Goal: Use online tool/utility: Utilize a website feature to perform a specific function

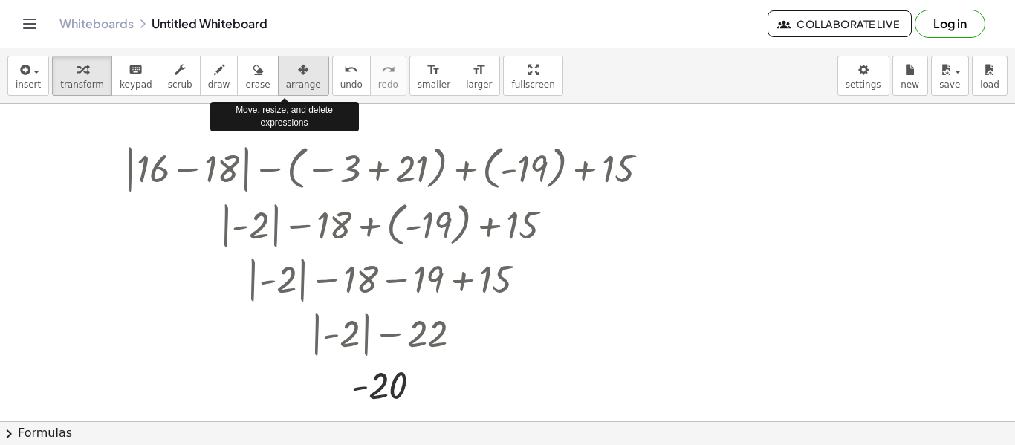
click at [298, 67] on icon "button" at bounding box center [303, 70] width 10 height 18
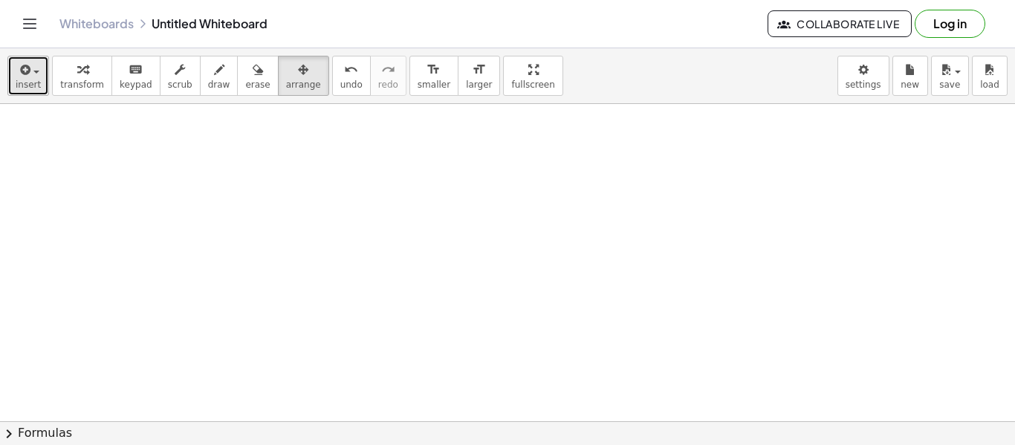
click at [31, 77] on button "insert" at bounding box center [28, 76] width 42 height 40
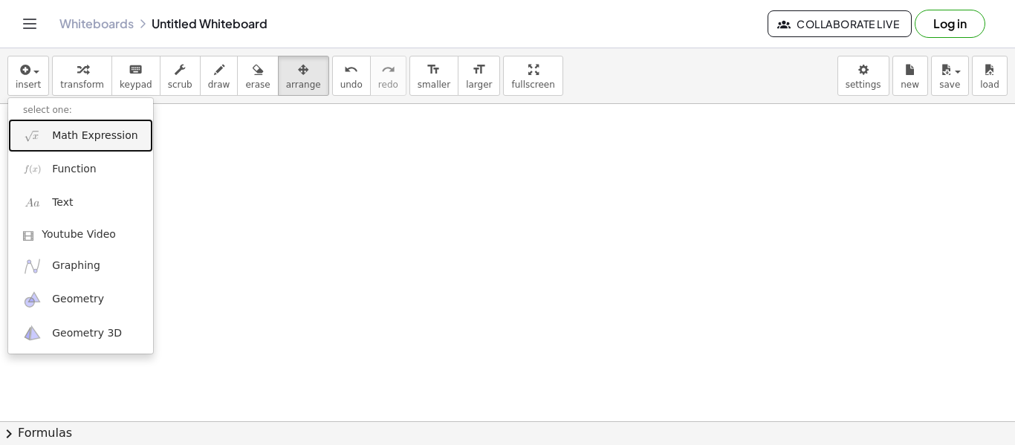
click at [88, 143] on link "Math Expression" at bounding box center [80, 135] width 145 height 33
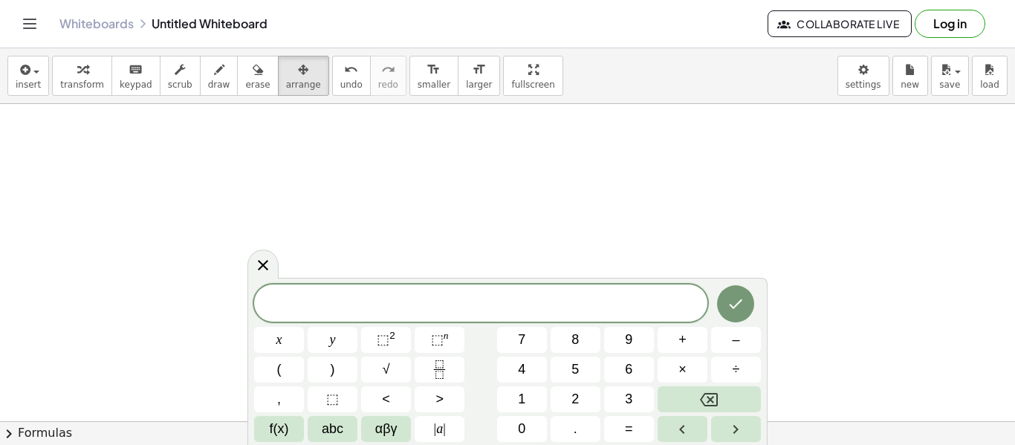
click at [578, 401] on span "2" at bounding box center [574, 399] width 7 height 20
click at [627, 378] on span "6" at bounding box center [628, 370] width 7 height 20
click at [574, 440] on button "." at bounding box center [576, 429] width 50 height 26
click at [575, 374] on span "5" at bounding box center [574, 370] width 7 height 20
click at [736, 377] on span "÷" at bounding box center [736, 370] width 7 height 20
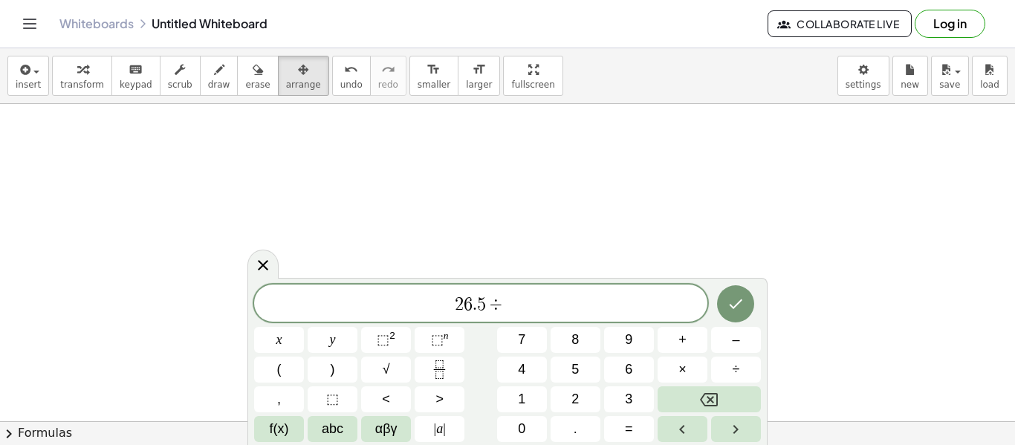
click at [736, 360] on span "÷" at bounding box center [736, 370] width 7 height 20
click at [525, 367] on span "4" at bounding box center [521, 370] width 7 height 20
click at [733, 304] on icon "Done" at bounding box center [736, 304] width 18 height 18
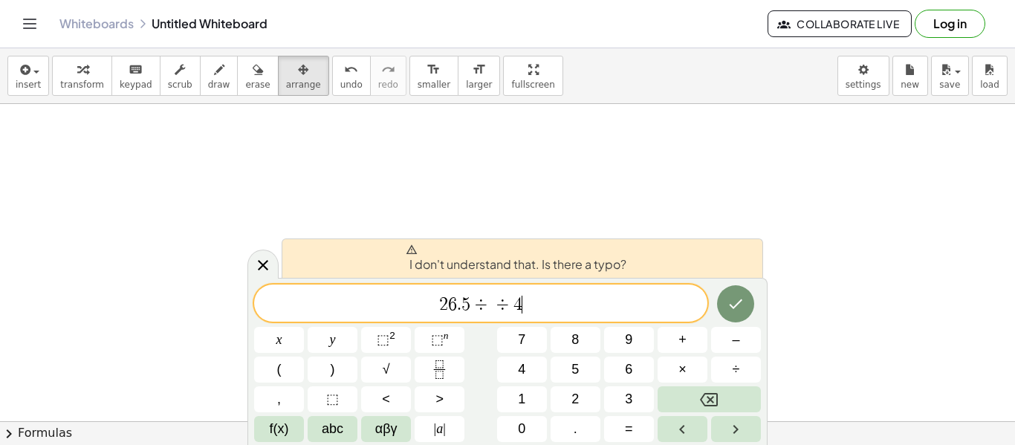
click at [697, 405] on button "Backspace" at bounding box center [709, 399] width 103 height 26
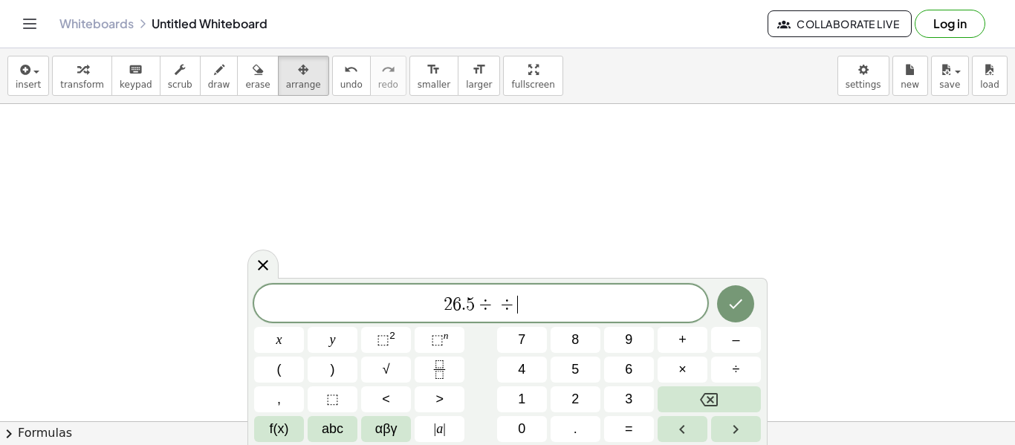
click at [698, 400] on button "Backspace" at bounding box center [709, 399] width 103 height 26
click at [736, 339] on span "–" at bounding box center [735, 340] width 7 height 20
click at [522, 377] on span "4" at bounding box center [521, 370] width 7 height 20
click at [702, 399] on icon "Backspace" at bounding box center [709, 399] width 18 height 13
click at [519, 364] on span "4" at bounding box center [521, 370] width 7 height 20
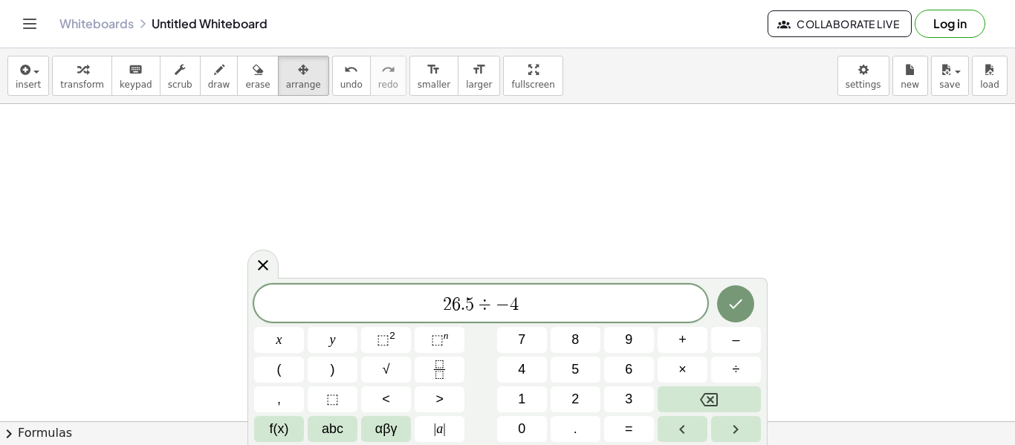
click at [746, 307] on button "Done" at bounding box center [735, 303] width 37 height 37
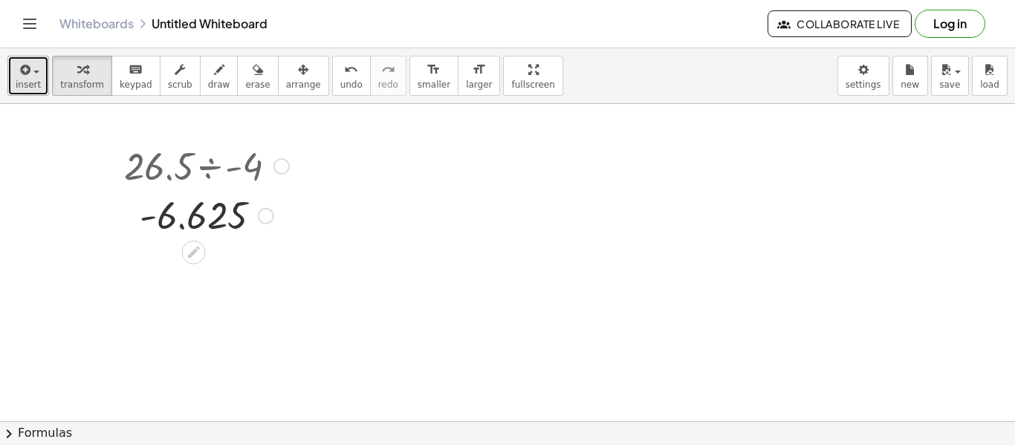
click at [29, 75] on icon "button" at bounding box center [23, 70] width 13 height 18
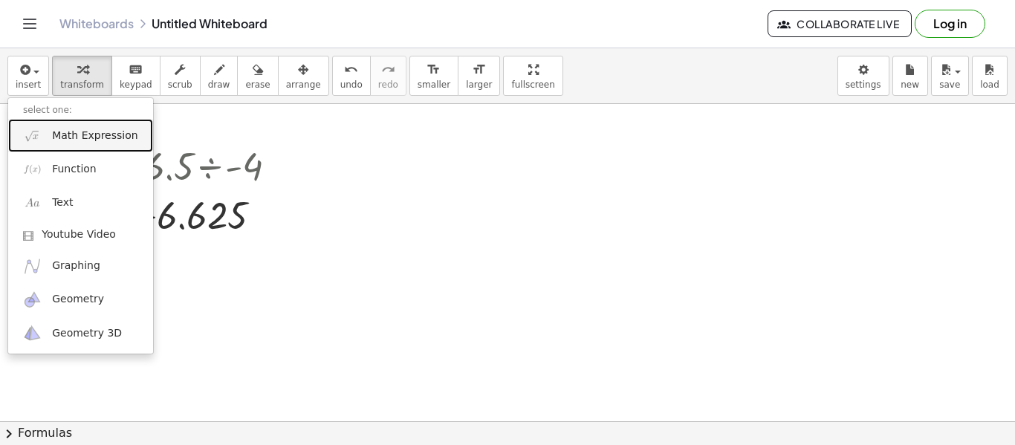
click at [53, 127] on link "Math Expression" at bounding box center [80, 135] width 145 height 33
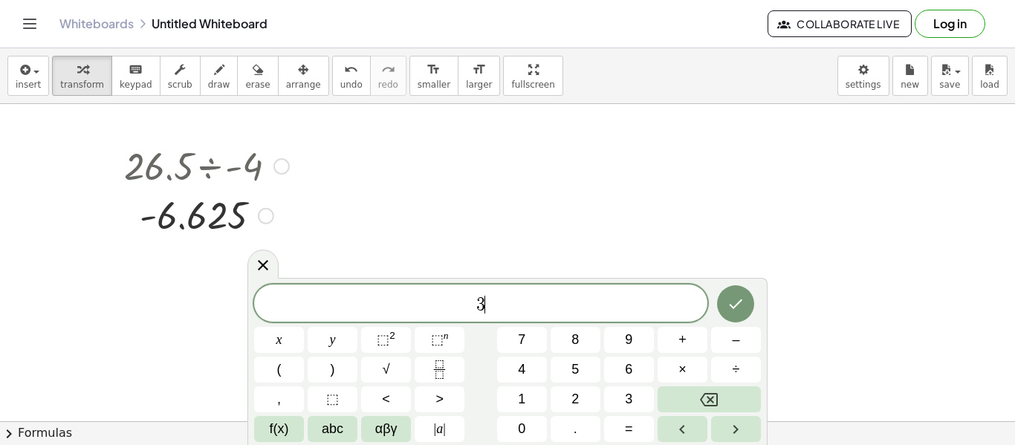
scroll to position [1, 0]
click at [405, 342] on button "⬚ 2" at bounding box center [386, 340] width 50 height 26
click at [686, 337] on span "+" at bounding box center [682, 340] width 8 height 20
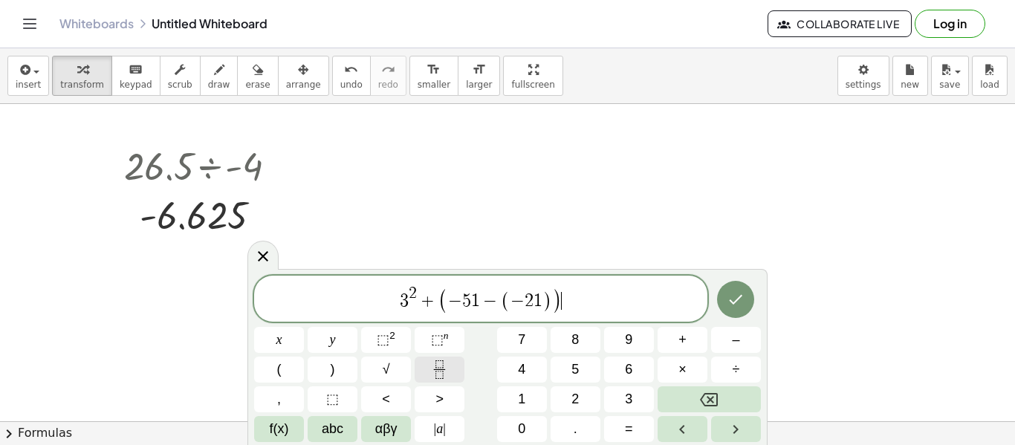
click at [449, 371] on button "Fraction" at bounding box center [440, 370] width 50 height 26
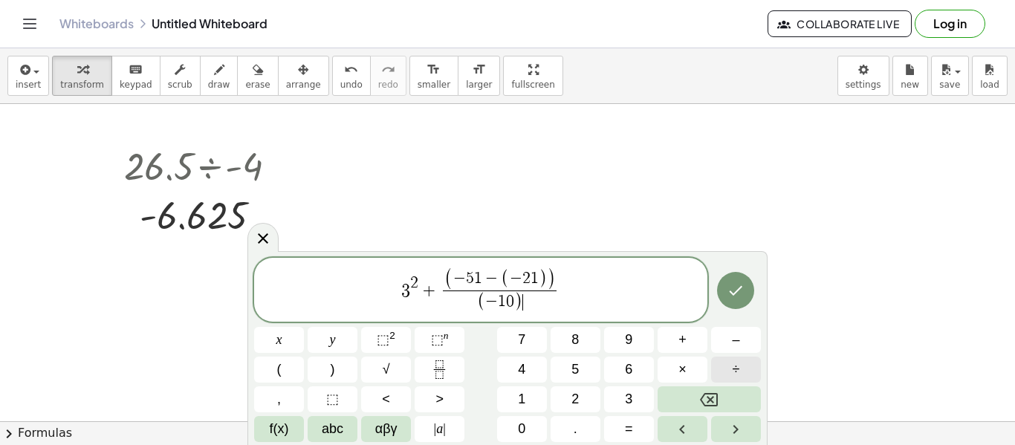
click at [720, 363] on button "÷" at bounding box center [736, 370] width 50 height 26
click at [438, 293] on span "+" at bounding box center [429, 291] width 22 height 18
click at [426, 278] on span "(" at bounding box center [429, 278] width 9 height 23
click at [398, 336] on button "⬚ 2" at bounding box center [386, 340] width 50 height 26
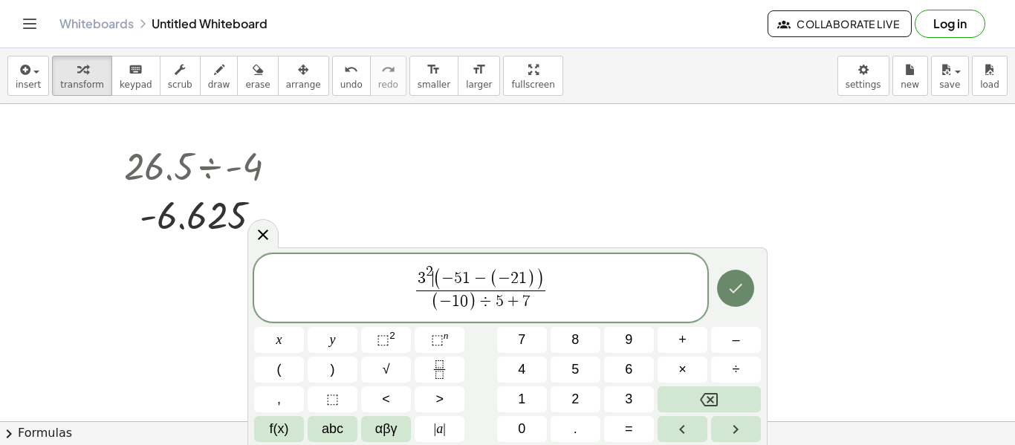
click at [741, 288] on icon "Done" at bounding box center [736, 288] width 18 height 18
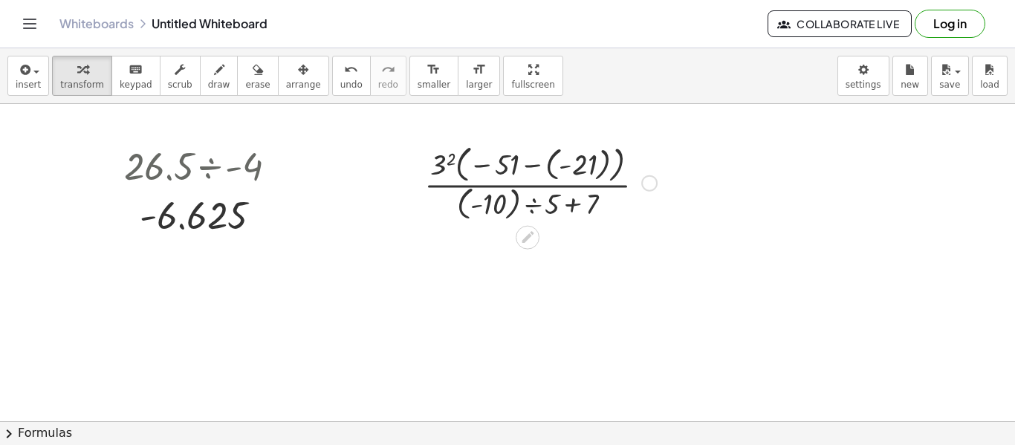
click at [514, 162] on div at bounding box center [540, 182] width 247 height 84
click at [556, 168] on div at bounding box center [540, 182] width 247 height 84
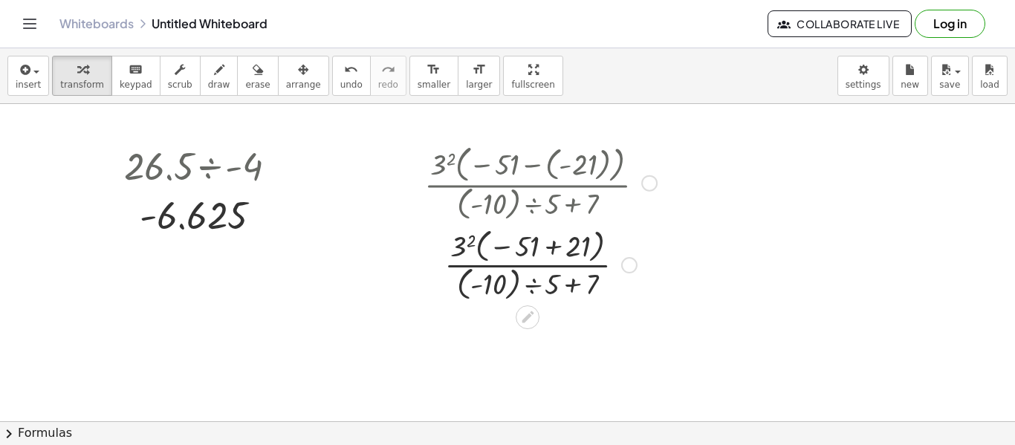
click at [550, 249] on div at bounding box center [540, 264] width 247 height 80
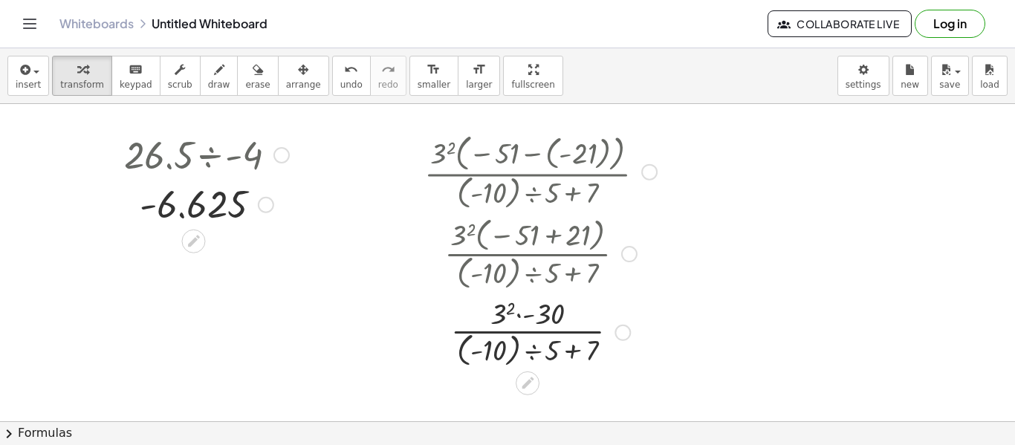
scroll to position [10, 0]
click at [529, 138] on div at bounding box center [540, 171] width 247 height 84
click at [542, 169] on div at bounding box center [540, 171] width 247 height 84
click at [656, 173] on div at bounding box center [649, 173] width 16 height 16
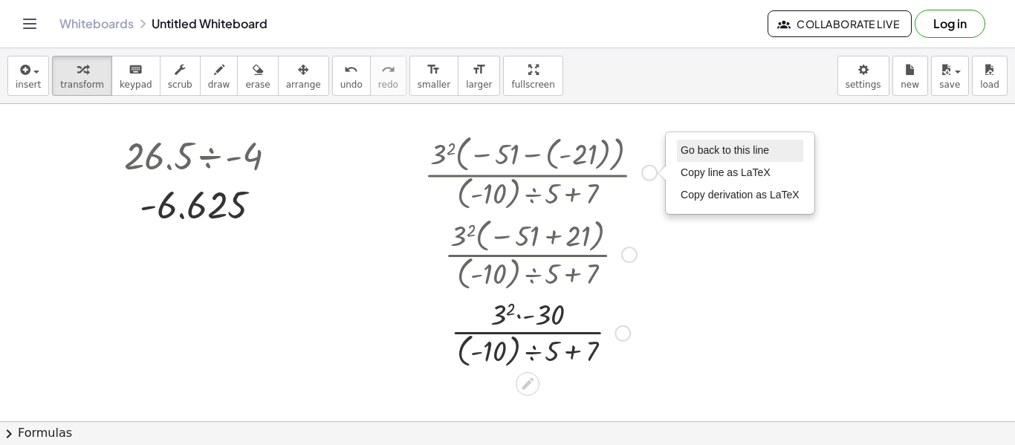
click at [703, 153] on span "Go back to this line" at bounding box center [725, 150] width 88 height 12
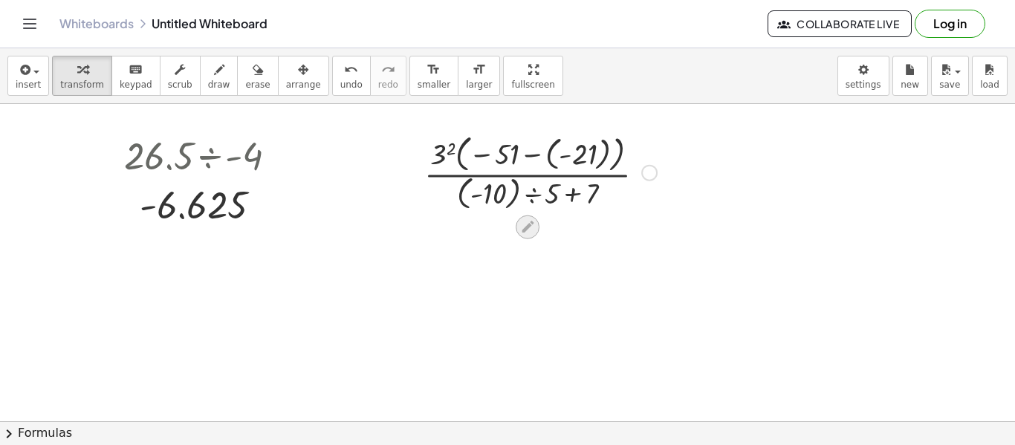
click at [534, 224] on icon at bounding box center [528, 227] width 16 height 16
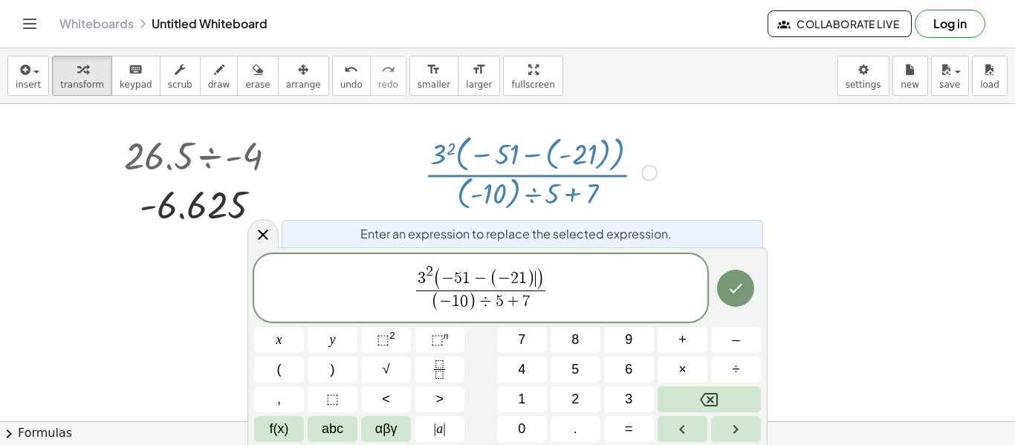
click at [527, 277] on span ")" at bounding box center [531, 278] width 8 height 19
click at [741, 283] on icon "Done" at bounding box center [736, 288] width 18 height 18
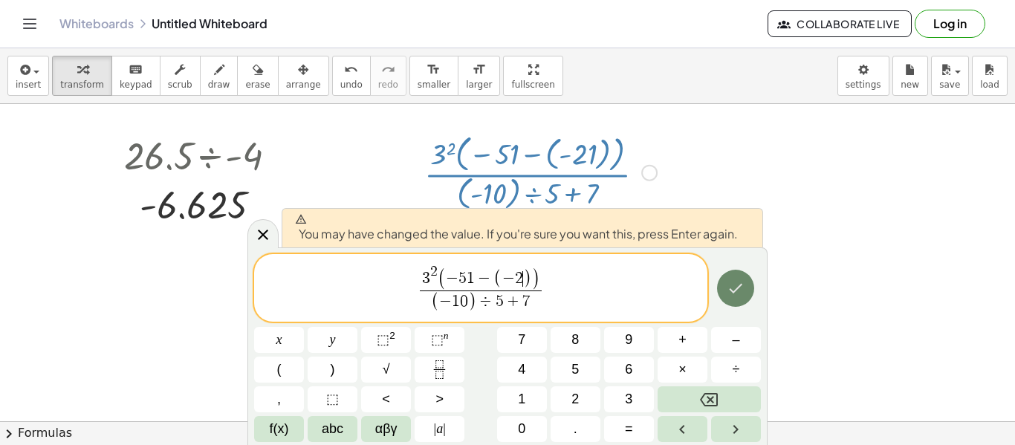
click at [735, 282] on icon "Done" at bounding box center [736, 288] width 18 height 18
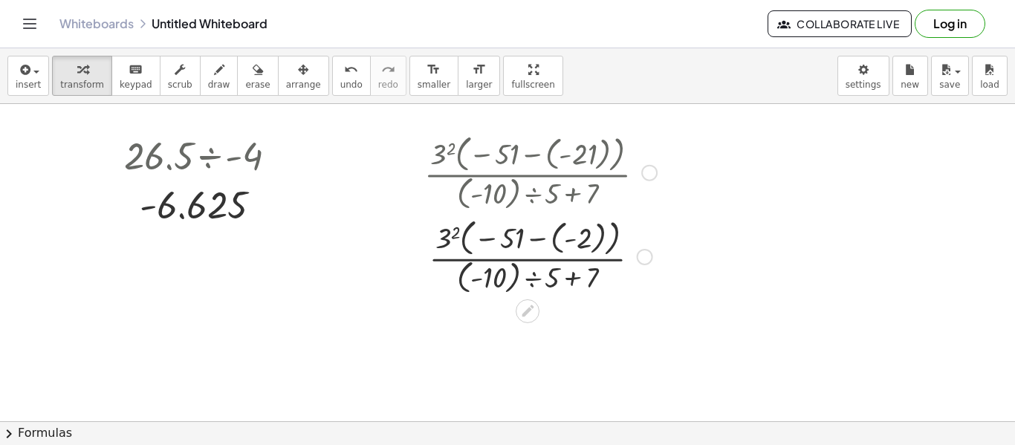
click at [641, 171] on div at bounding box center [649, 173] width 16 height 16
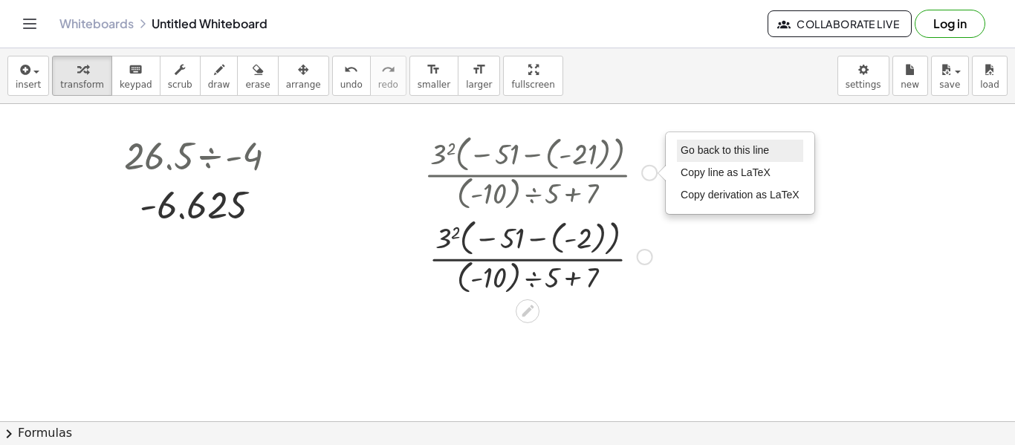
click at [682, 152] on span "Go back to this line" at bounding box center [725, 150] width 88 height 12
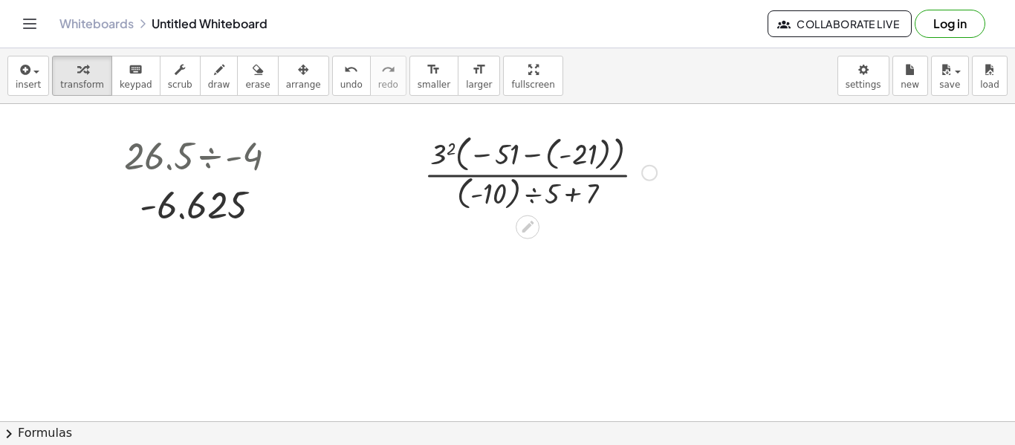
click at [577, 153] on div at bounding box center [540, 171] width 247 height 84
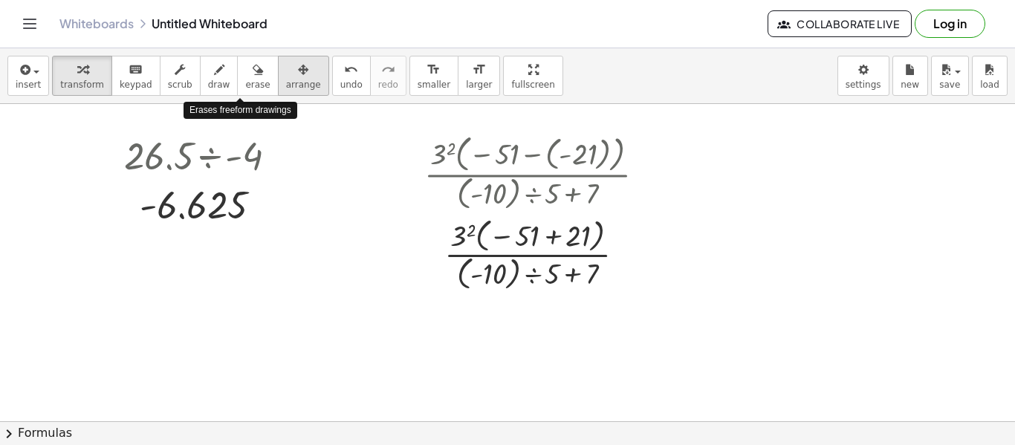
click at [286, 73] on div "button" at bounding box center [303, 69] width 35 height 18
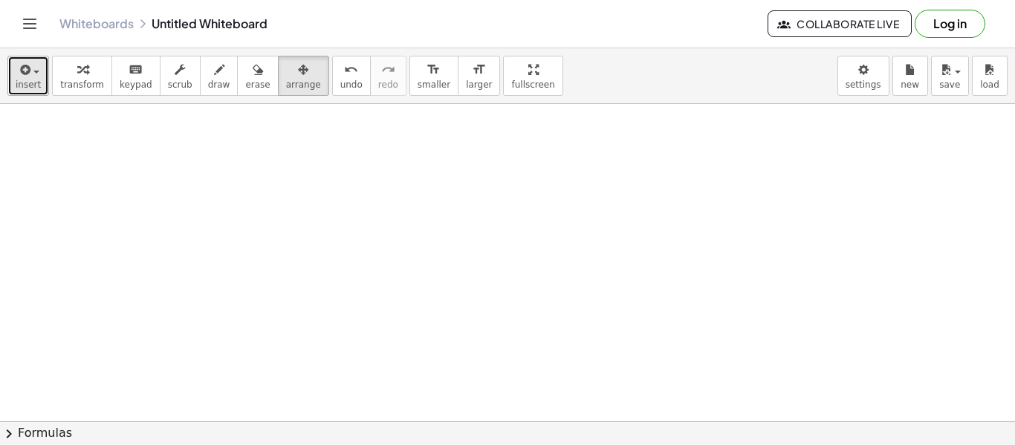
click at [31, 76] on span "button" at bounding box center [31, 71] width 3 height 10
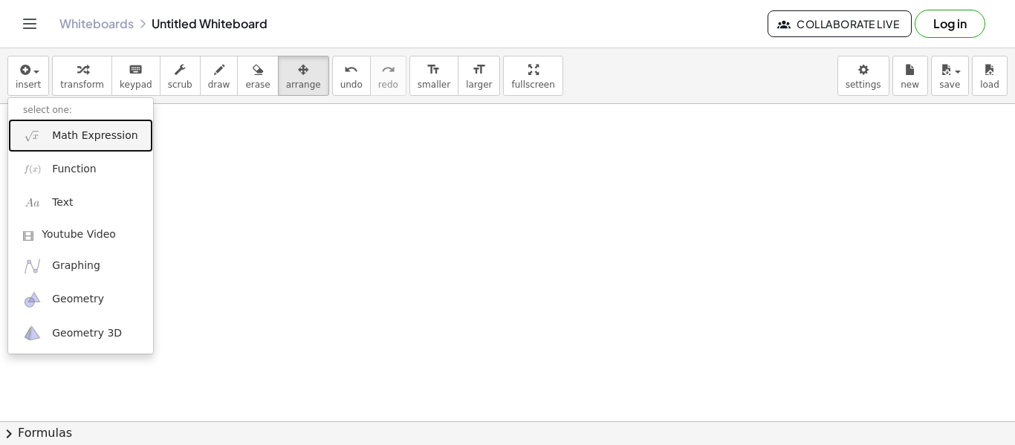
click at [85, 127] on link "Math Expression" at bounding box center [80, 135] width 145 height 33
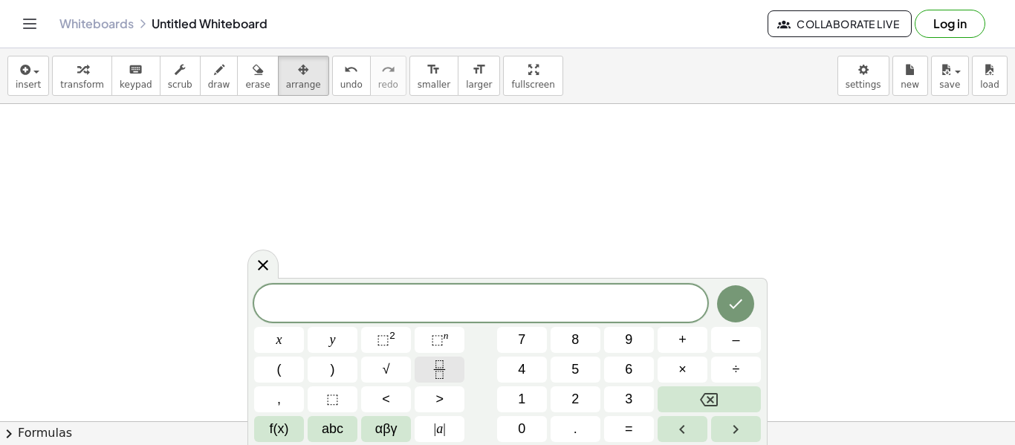
click at [441, 358] on button "Fraction" at bounding box center [440, 370] width 50 height 26
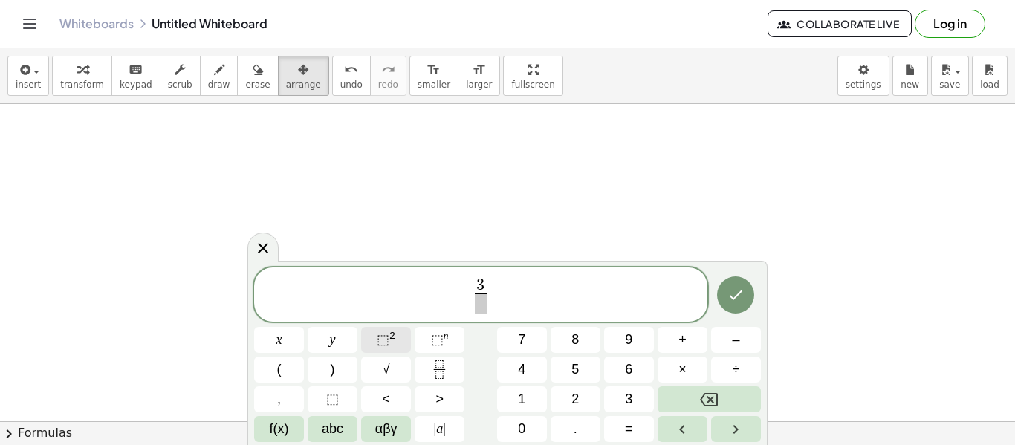
click at [390, 340] on sup "2" at bounding box center [392, 335] width 6 height 11
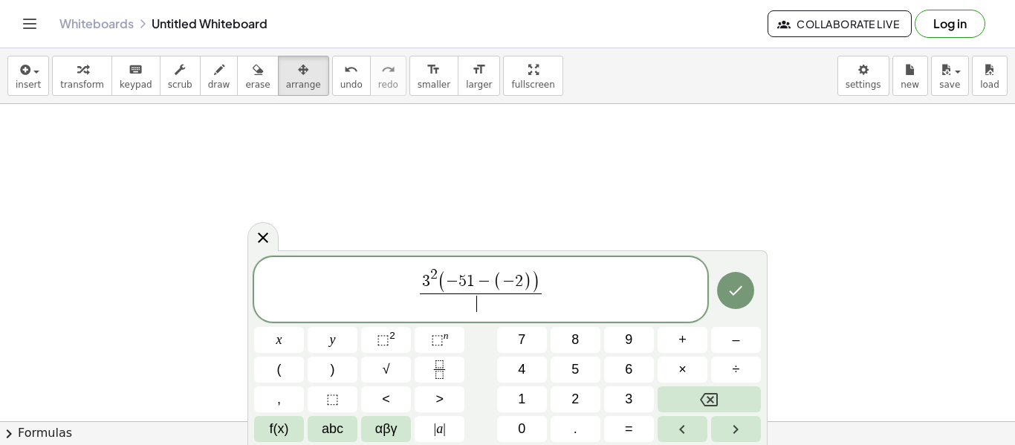
click at [431, 306] on span "​" at bounding box center [480, 303] width 121 height 20
click at [736, 371] on span "÷" at bounding box center [736, 370] width 7 height 20
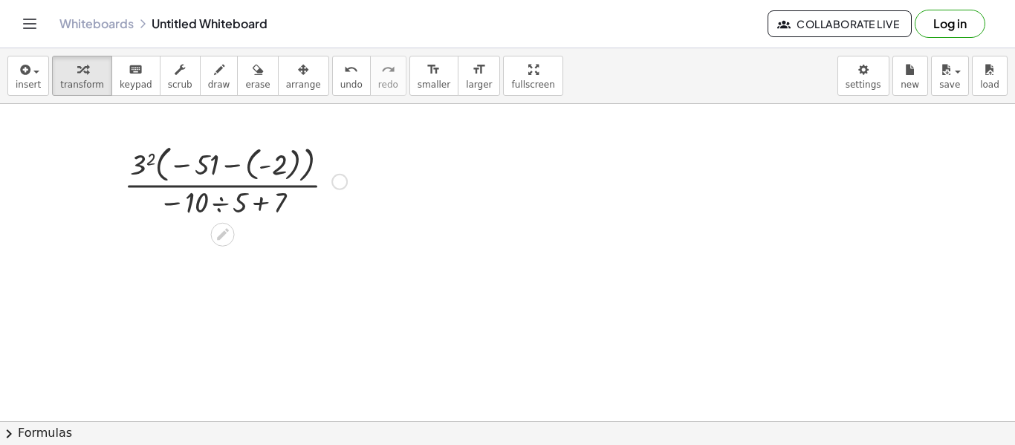
click at [240, 170] on div at bounding box center [236, 181] width 238 height 82
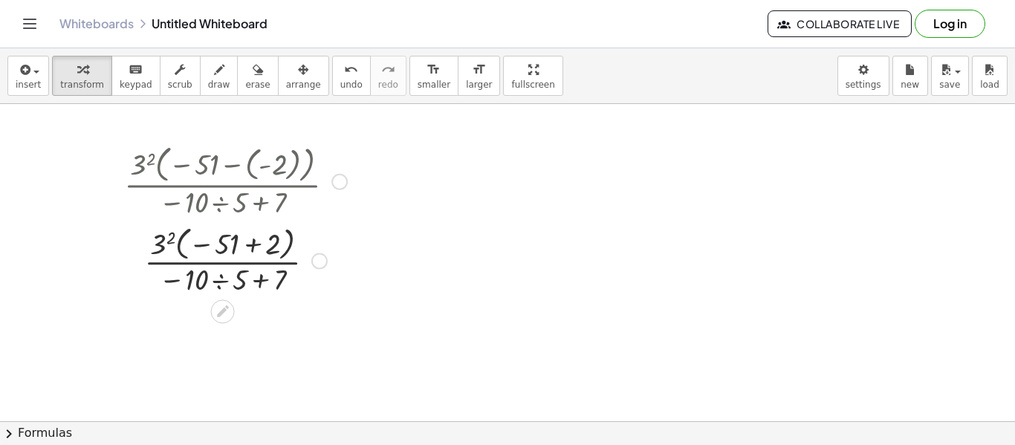
click at [247, 245] on div at bounding box center [236, 259] width 238 height 77
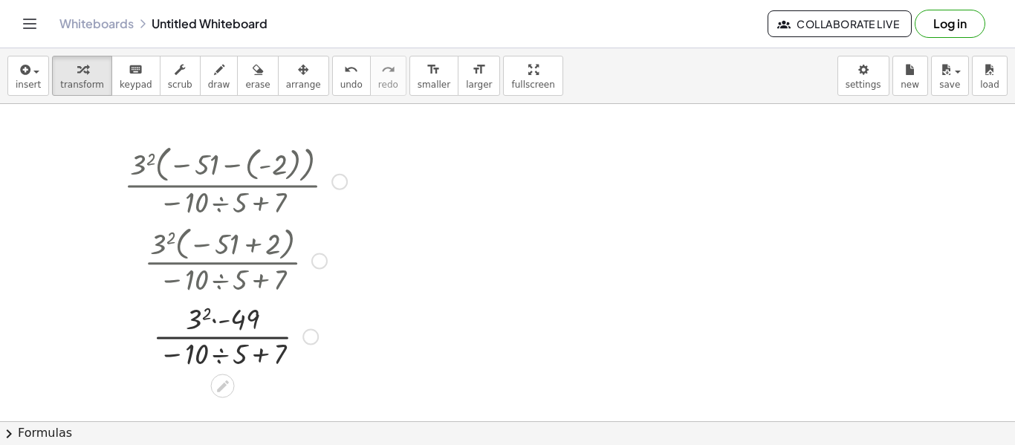
click at [193, 316] on div at bounding box center [236, 335] width 238 height 74
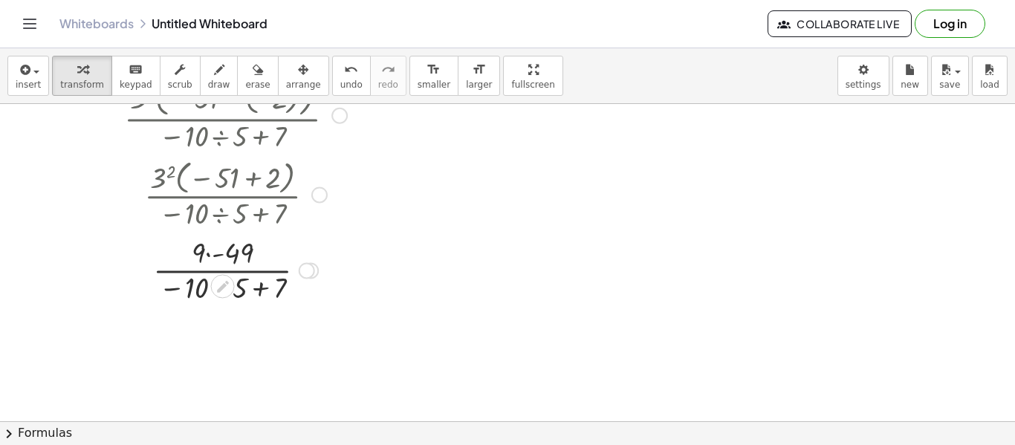
scroll to position [84, 0]
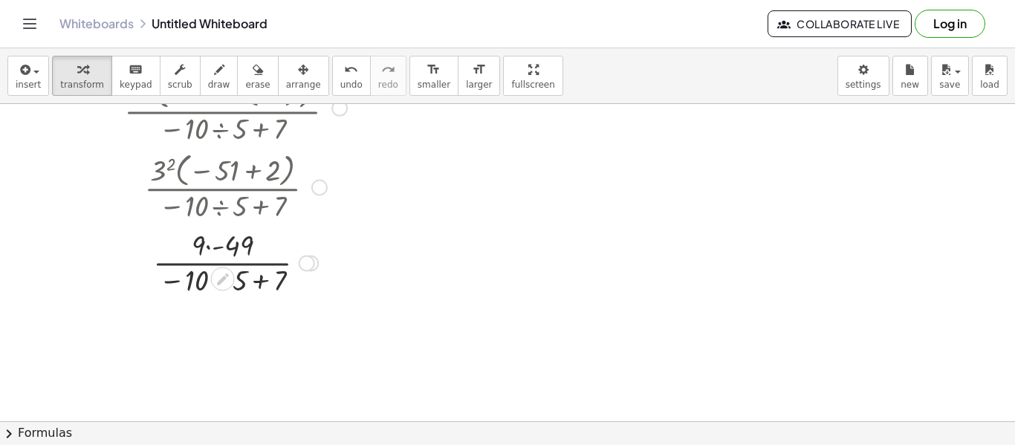
click at [216, 249] on div at bounding box center [236, 261] width 238 height 74
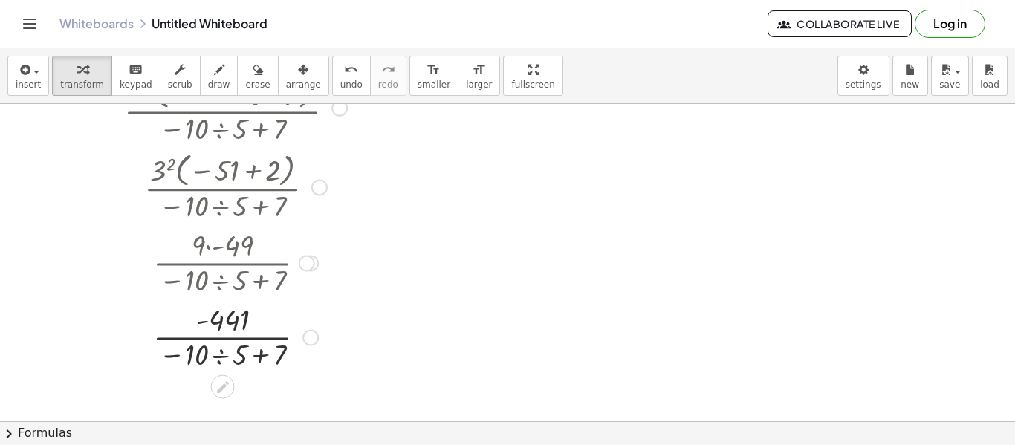
click at [215, 351] on div at bounding box center [236, 336] width 238 height 74
click at [247, 356] on div at bounding box center [236, 336] width 238 height 74
click at [220, 348] on div at bounding box center [236, 336] width 238 height 74
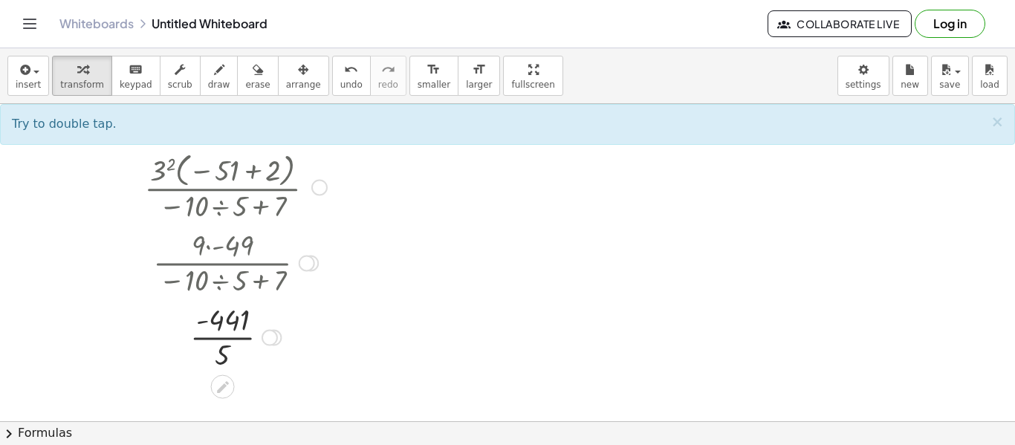
click at [218, 340] on div at bounding box center [236, 336] width 238 height 74
